Goal: Task Accomplishment & Management: Manage account settings

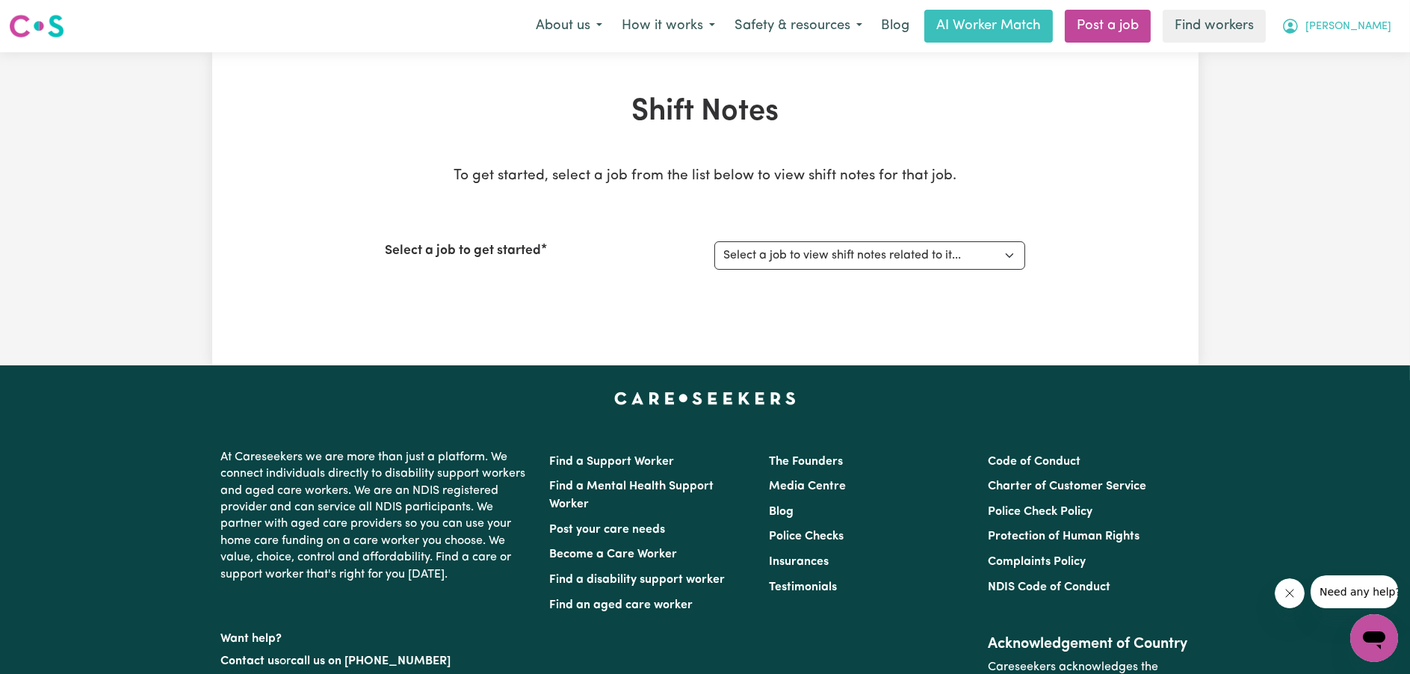
click at [1365, 30] on span "[PERSON_NAME]" at bounding box center [1349, 27] width 86 height 16
click at [1356, 58] on link "My Dashboard" at bounding box center [1341, 58] width 118 height 28
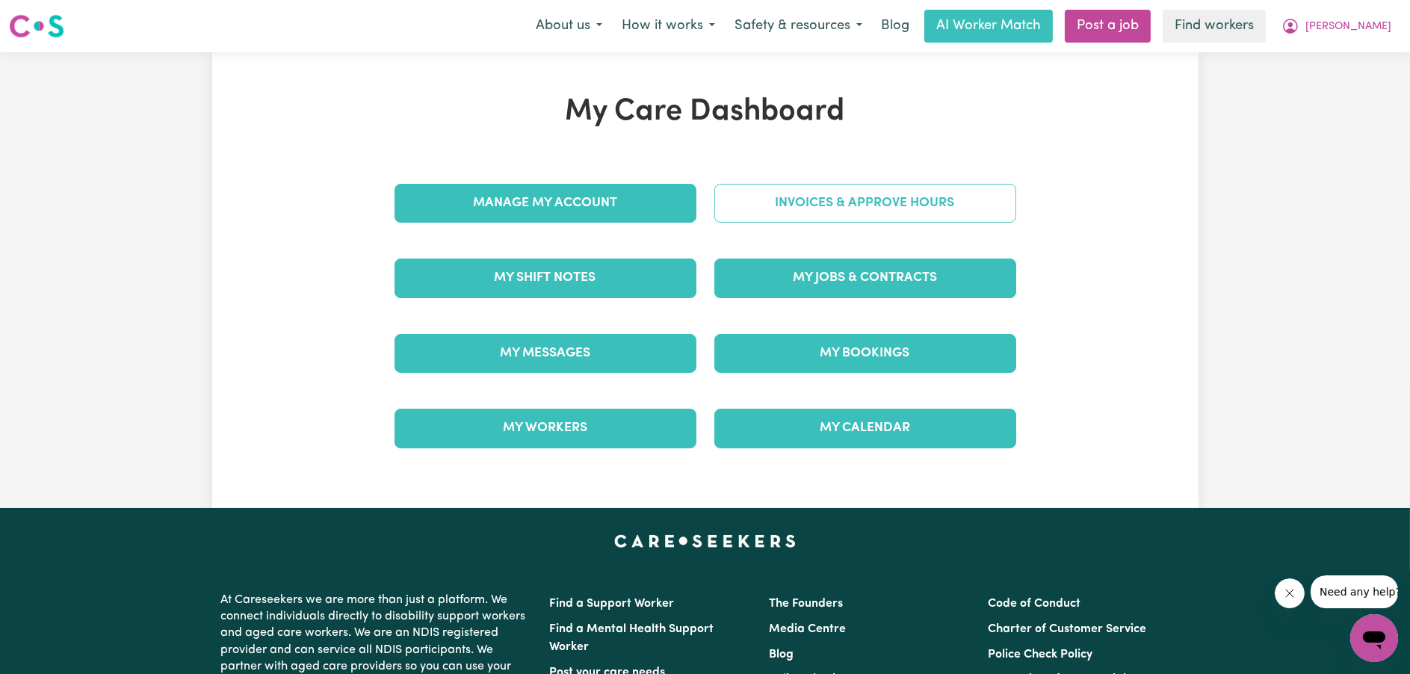
click at [855, 215] on link "Invoices & Approve Hours" at bounding box center [865, 203] width 302 height 39
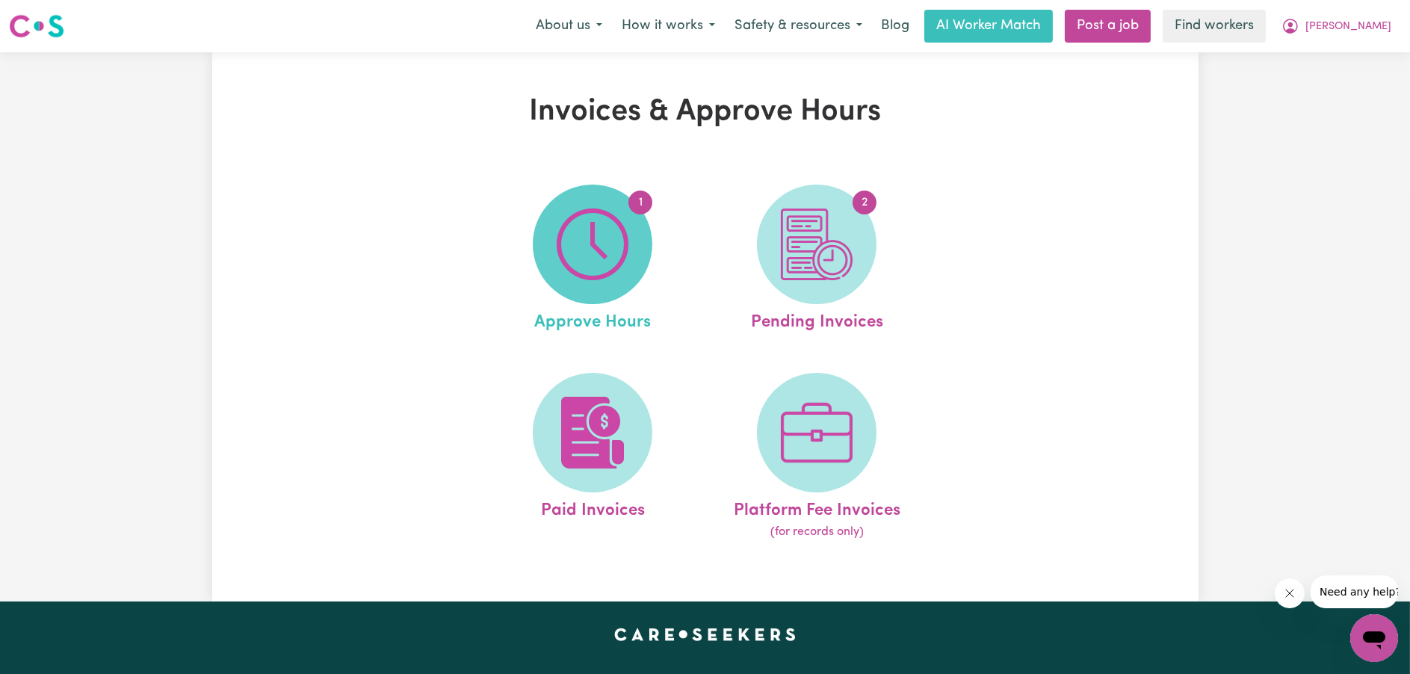
click at [604, 226] on img at bounding box center [593, 244] width 72 height 72
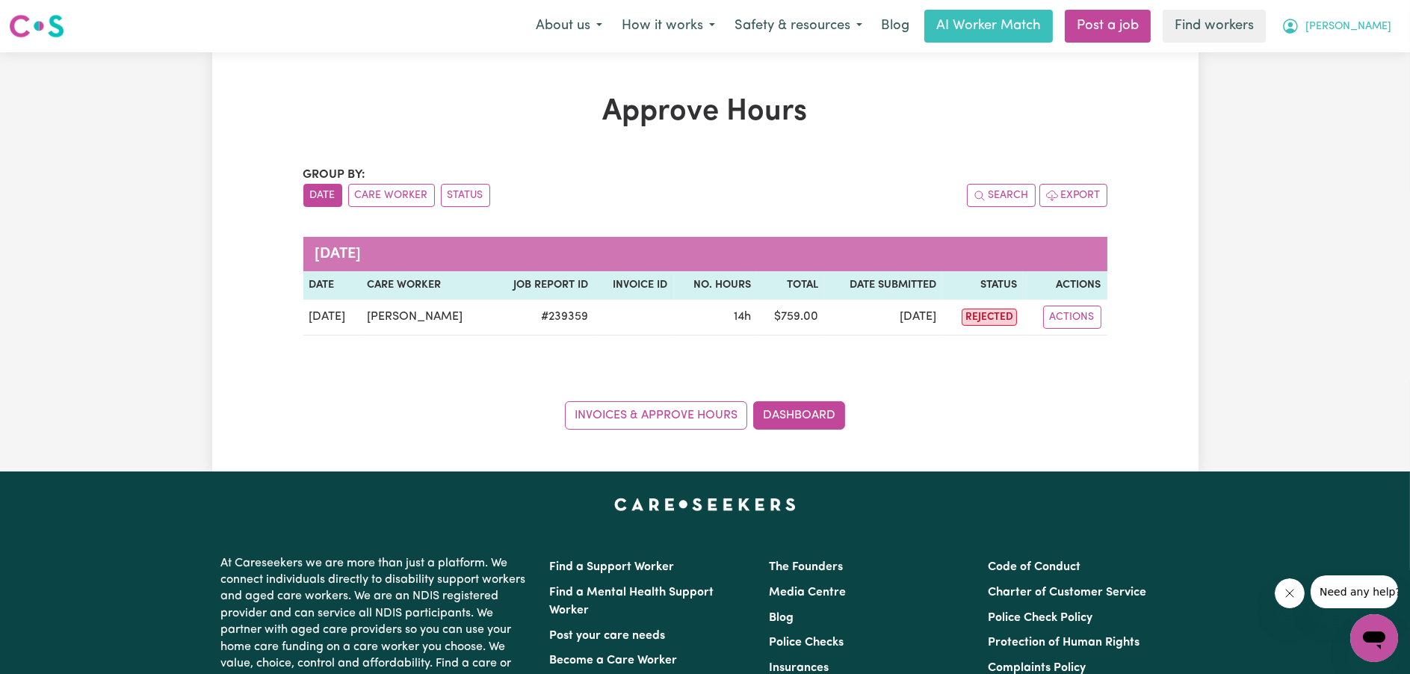
click at [1356, 18] on button "[PERSON_NAME]" at bounding box center [1336, 25] width 129 height 31
click at [1346, 49] on link "My Dashboard" at bounding box center [1341, 58] width 118 height 28
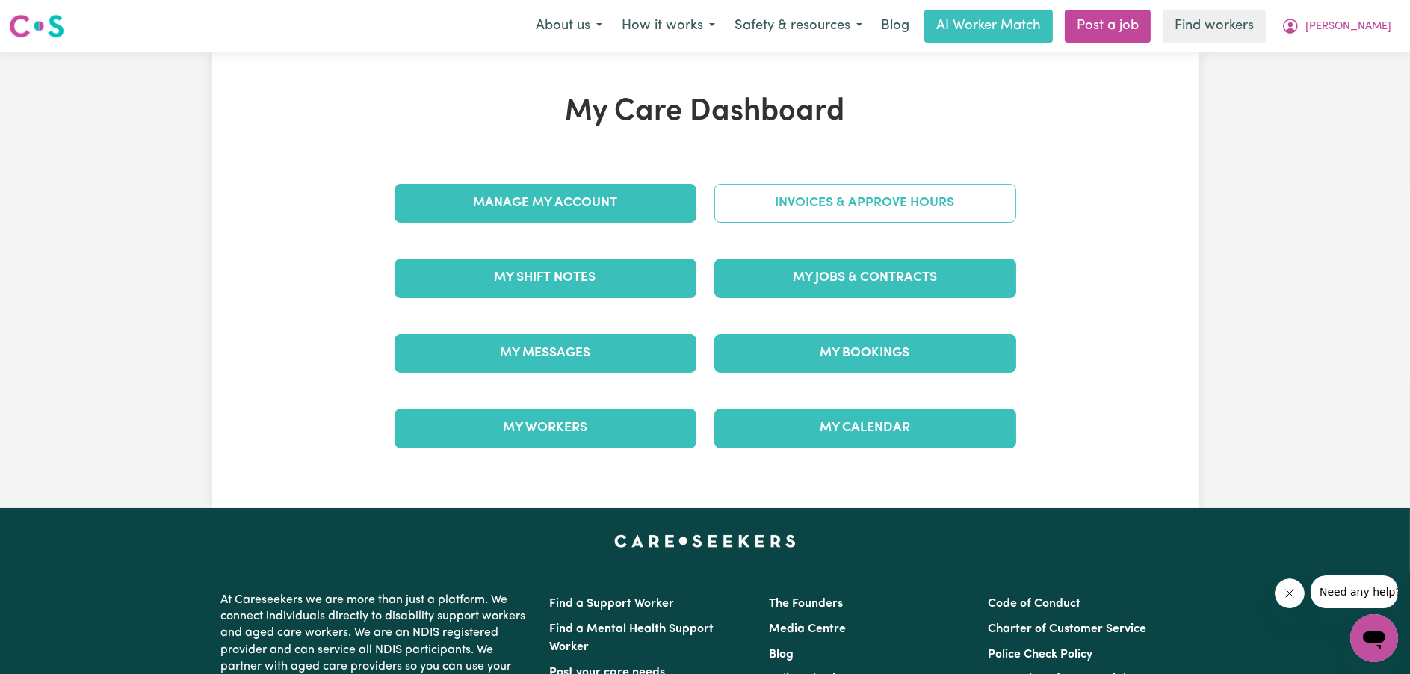
click at [947, 188] on link "Invoices & Approve Hours" at bounding box center [865, 203] width 302 height 39
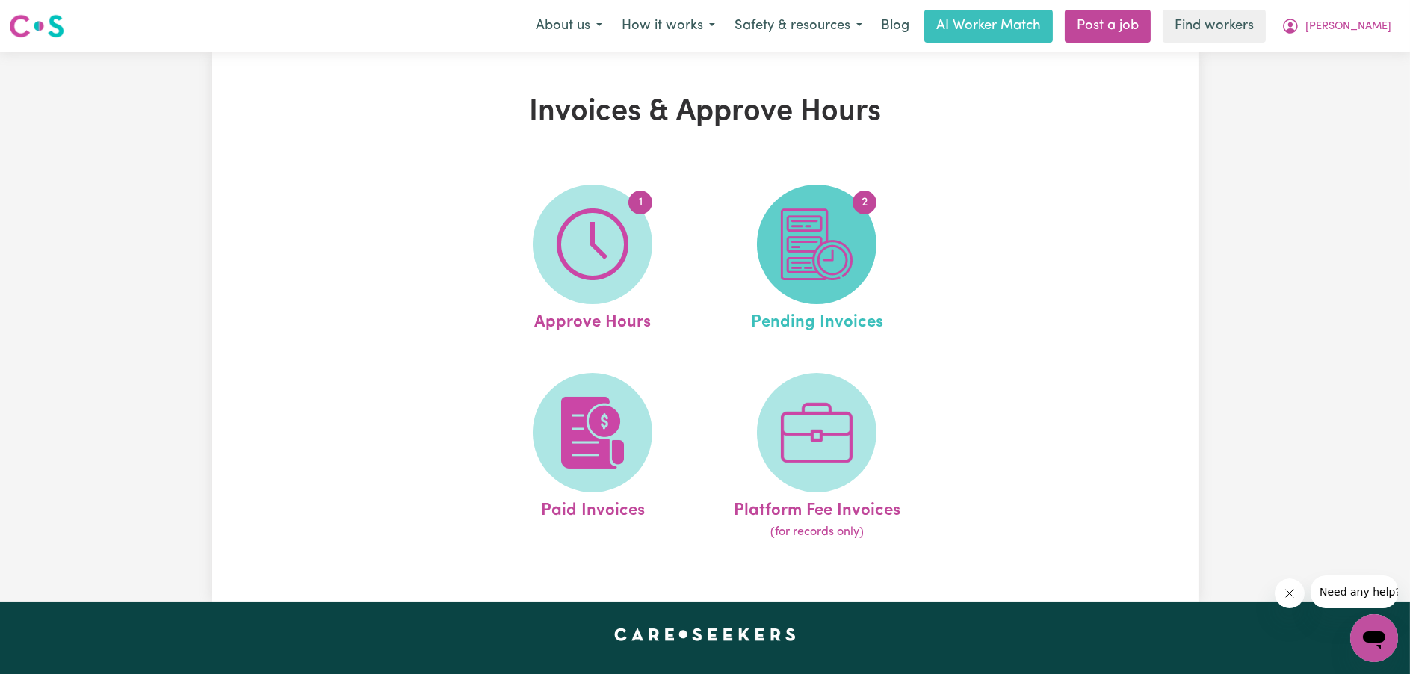
click at [806, 237] on img at bounding box center [817, 244] width 72 height 72
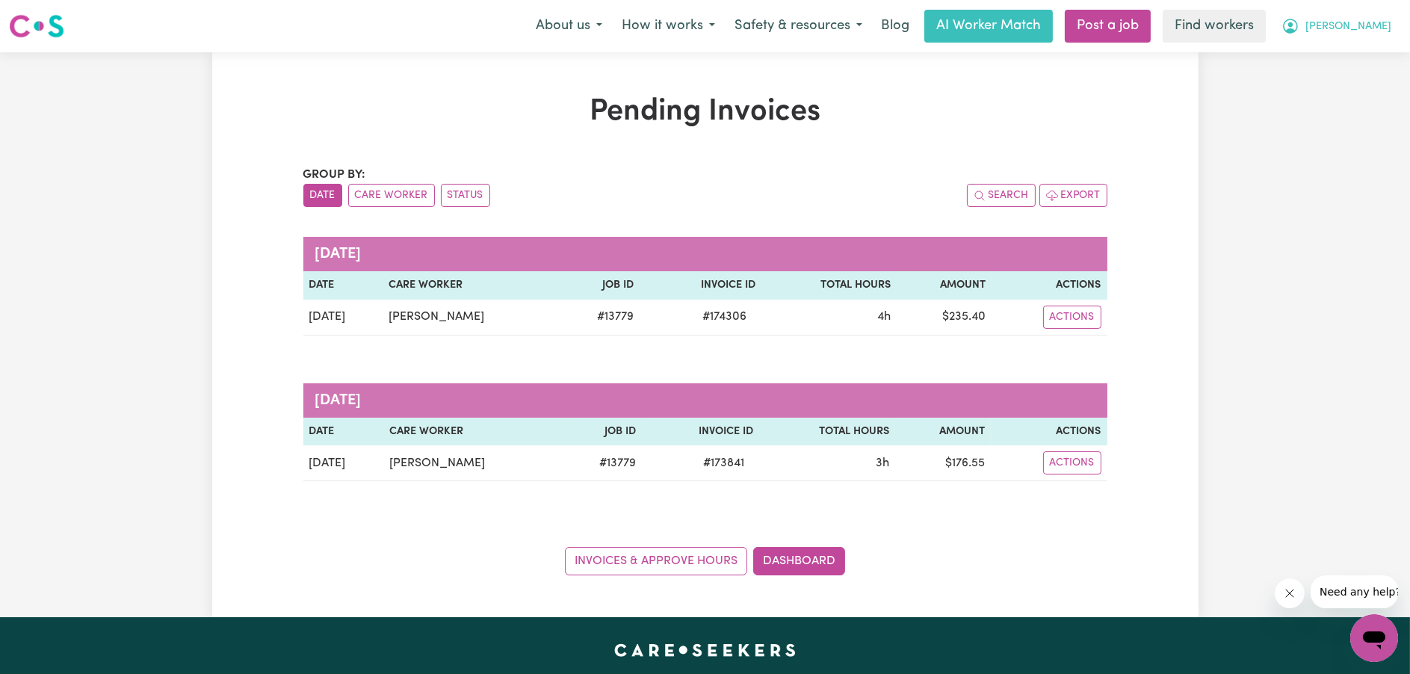
click at [1347, 25] on button "[PERSON_NAME]" at bounding box center [1336, 25] width 129 height 31
click at [1349, 49] on link "My Dashboard" at bounding box center [1341, 58] width 118 height 28
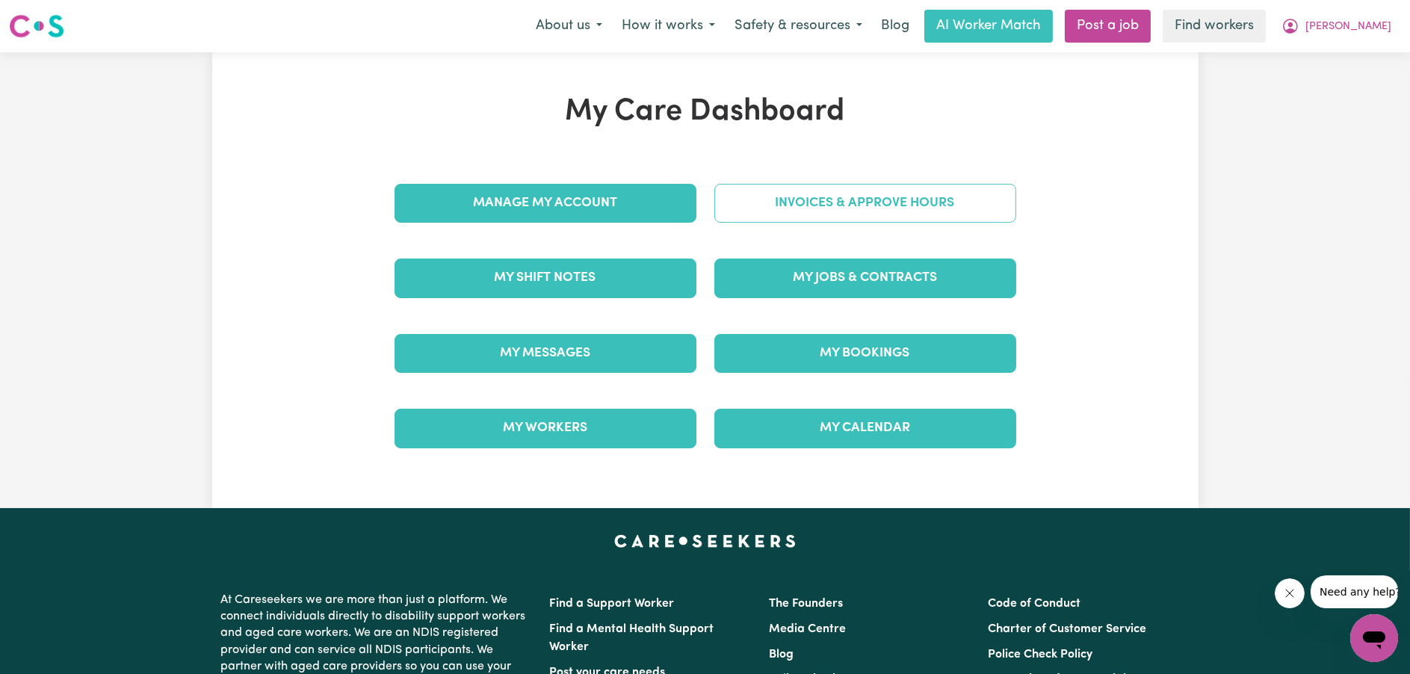
click at [872, 207] on link "Invoices & Approve Hours" at bounding box center [865, 203] width 302 height 39
